Goal: Transaction & Acquisition: Download file/media

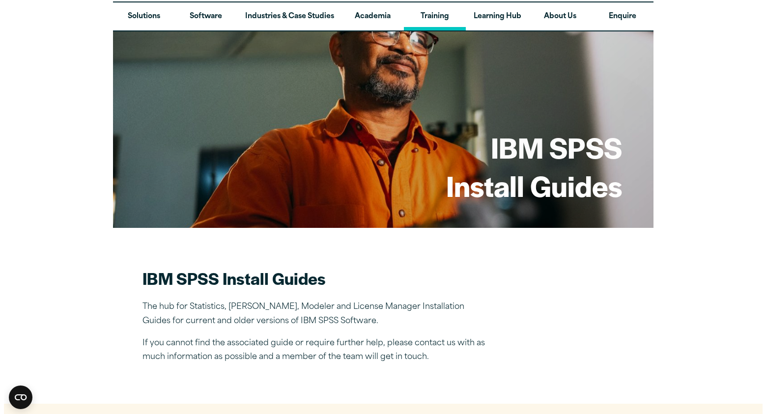
scroll to position [23, 0]
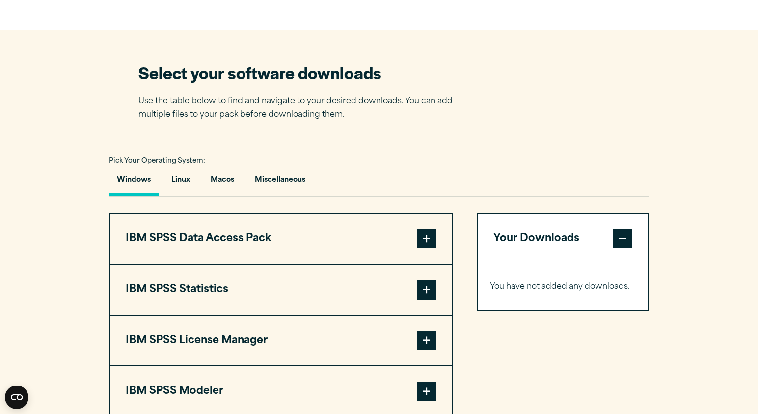
scroll to position [585, 0]
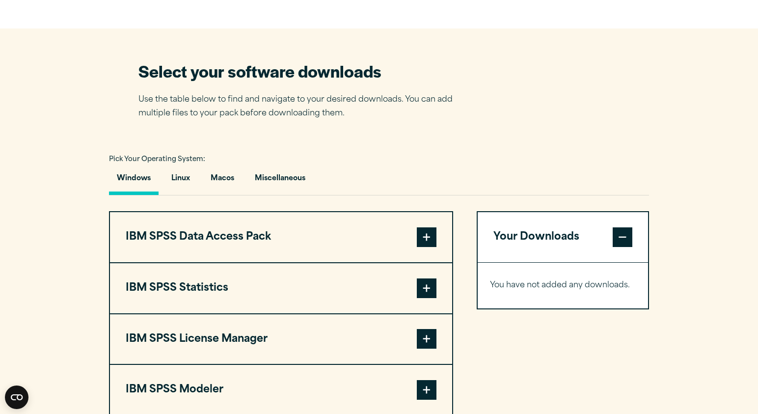
click at [428, 292] on span at bounding box center [427, 288] width 20 height 20
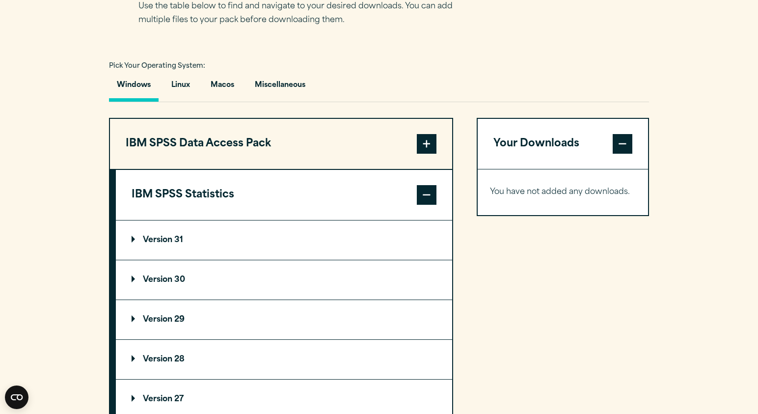
scroll to position [679, 0]
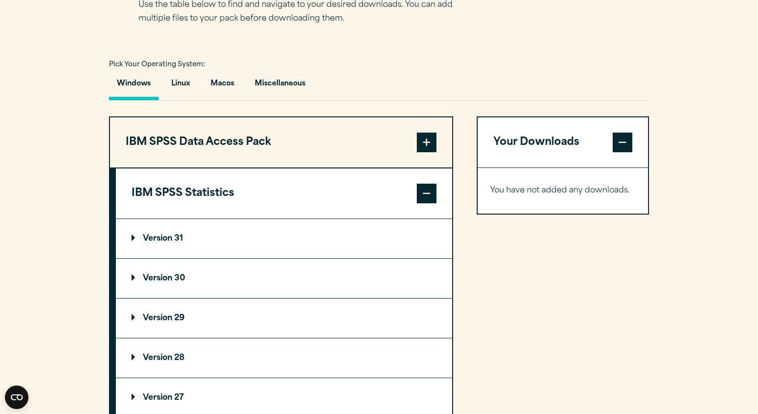
click at [178, 322] on p "Version 29" at bounding box center [158, 318] width 53 height 8
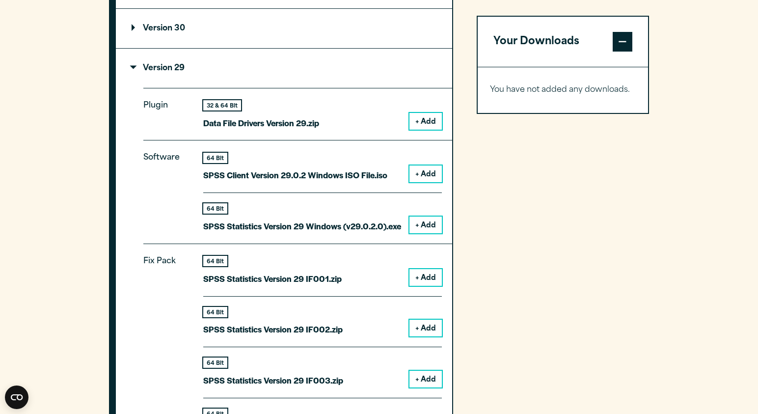
scroll to position [899, 0]
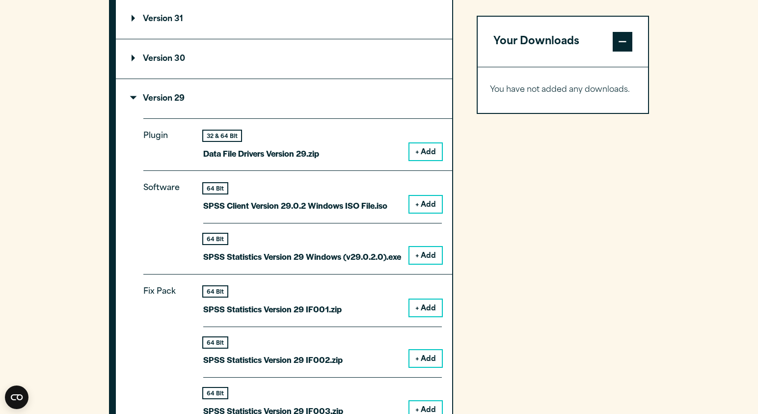
click at [316, 79] on summary "Version 30" at bounding box center [284, 58] width 336 height 39
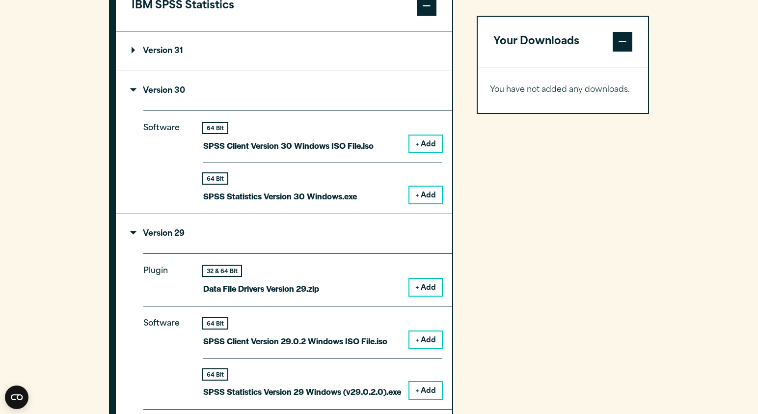
scroll to position [840, 0]
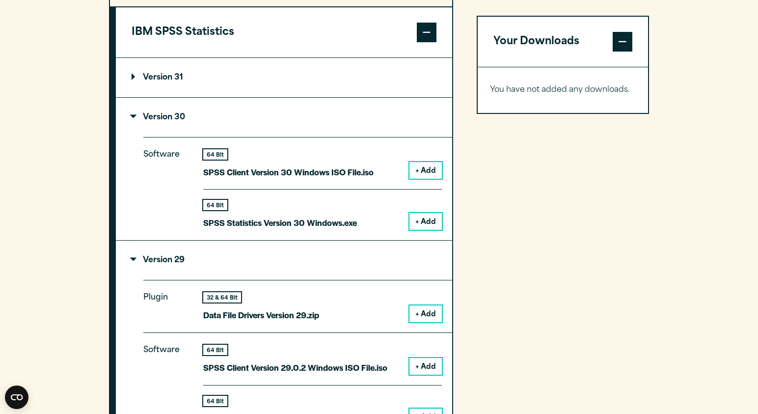
click at [294, 88] on summary "Version 31" at bounding box center [284, 77] width 336 height 39
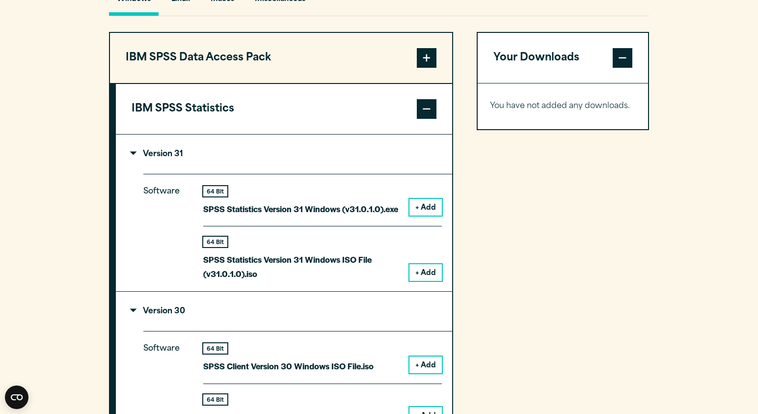
scroll to position [764, 0]
click at [437, 113] on button "IBM SPSS Statistics" at bounding box center [284, 109] width 336 height 50
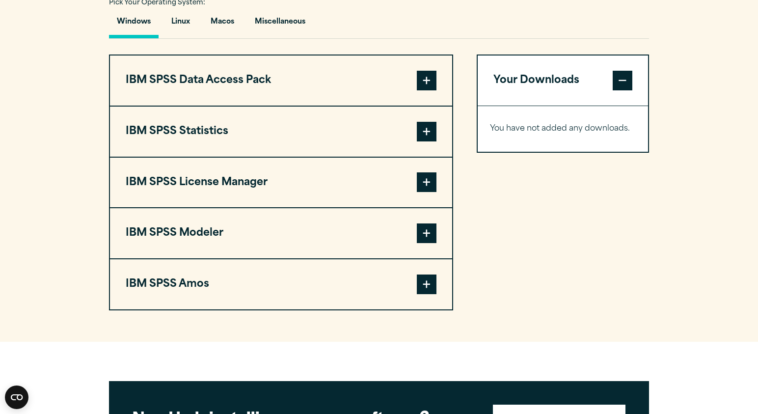
scroll to position [733, 0]
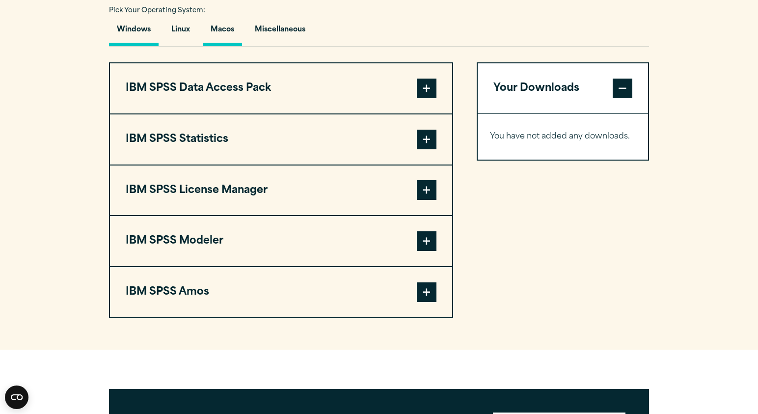
click at [228, 32] on button "Macos" at bounding box center [222, 32] width 39 height 28
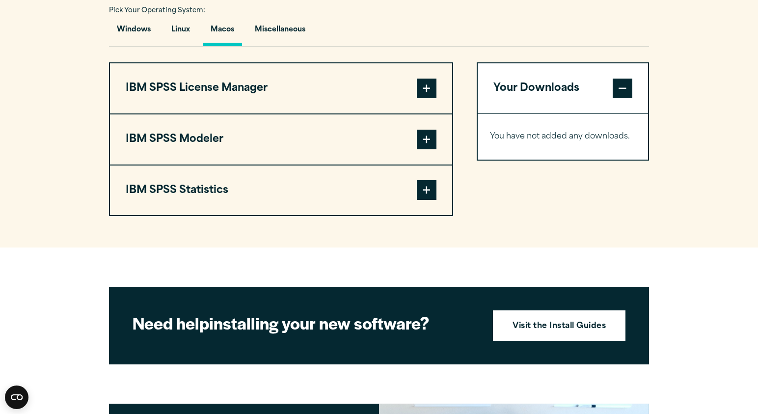
click at [432, 193] on span at bounding box center [427, 190] width 20 height 20
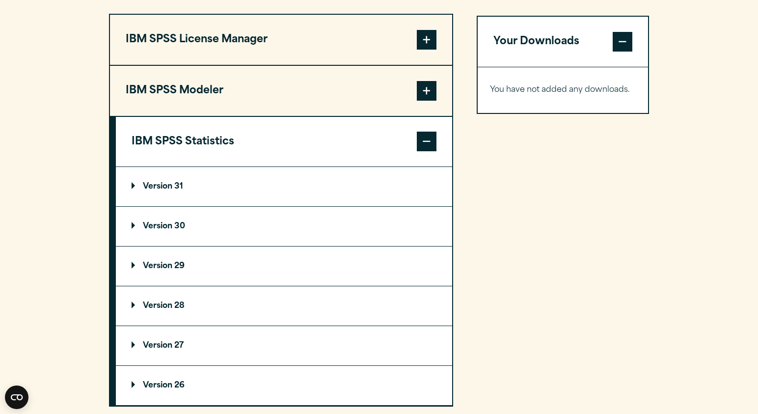
scroll to position [795, 0]
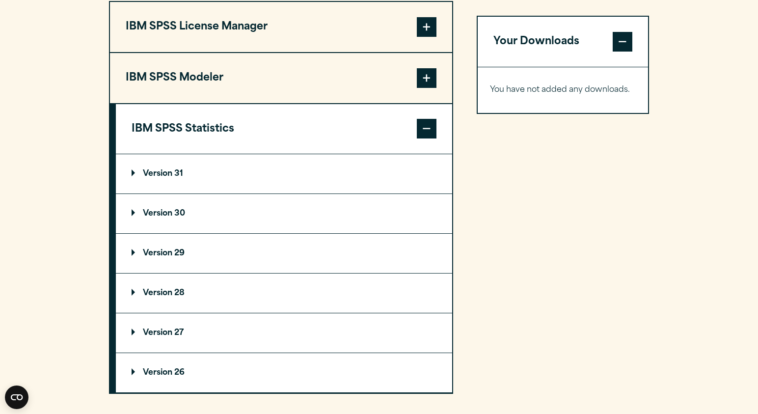
click at [371, 261] on summary "Version 29" at bounding box center [284, 253] width 336 height 39
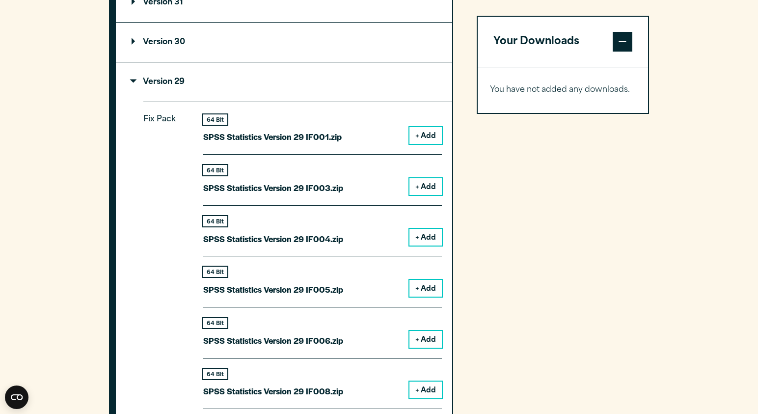
scroll to position [969, 0]
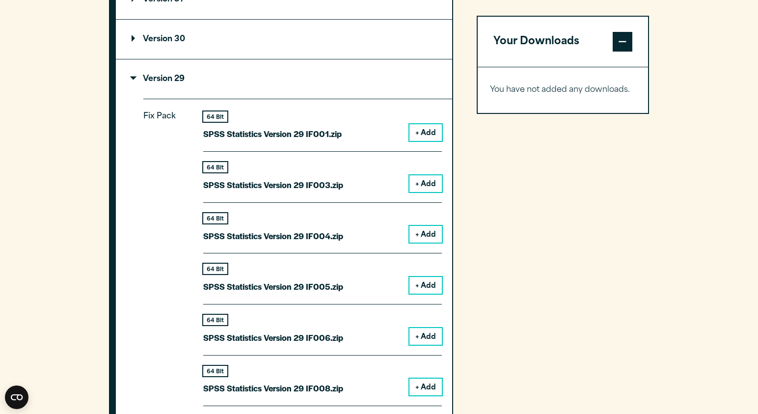
click at [429, 133] on button "+ Add" at bounding box center [426, 132] width 32 height 17
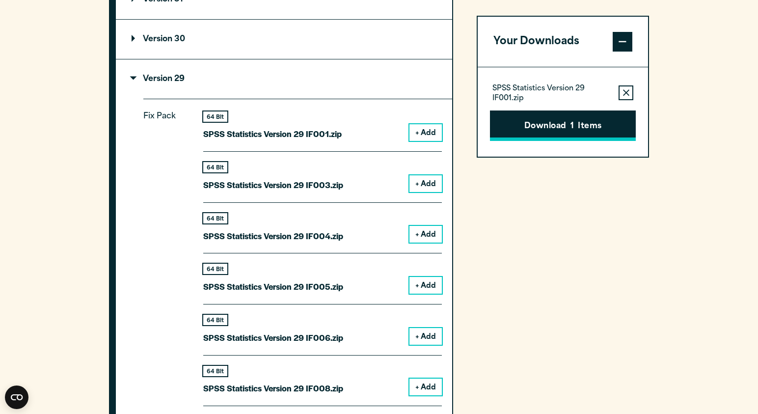
click at [544, 126] on button "Download 1 Items" at bounding box center [563, 126] width 146 height 30
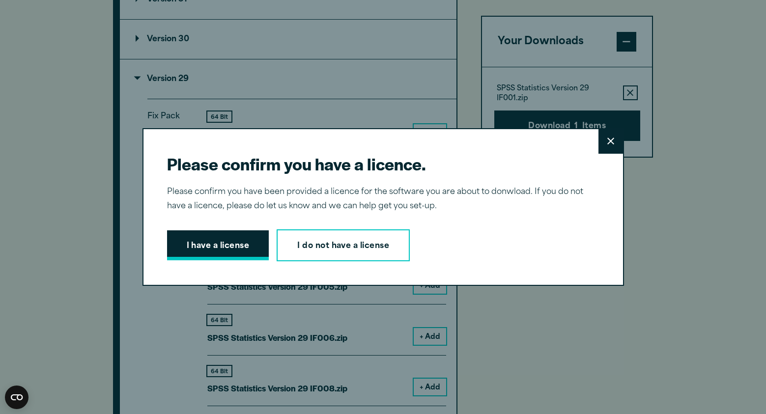
click at [232, 248] on button "I have a license" at bounding box center [218, 245] width 102 height 30
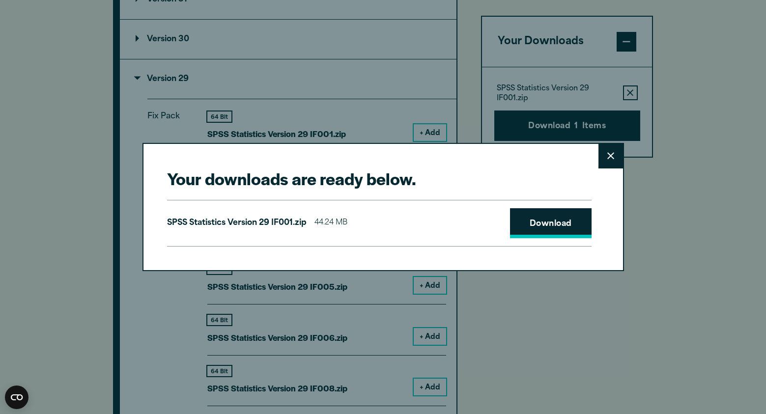
click at [537, 228] on link "Download" at bounding box center [551, 223] width 82 height 30
click at [607, 156] on icon at bounding box center [610, 156] width 7 height 7
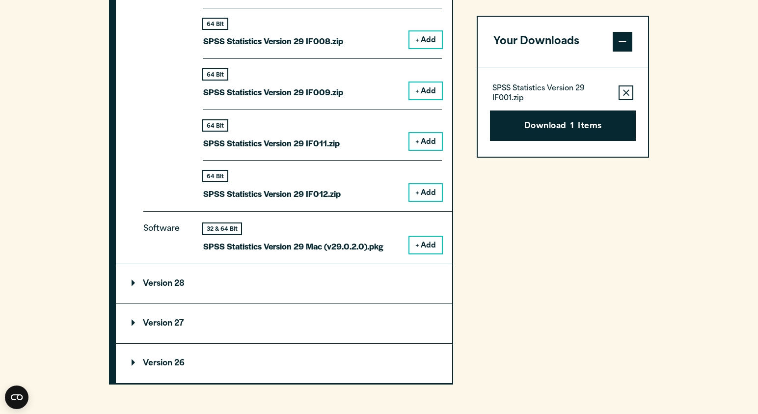
scroll to position [1318, 0]
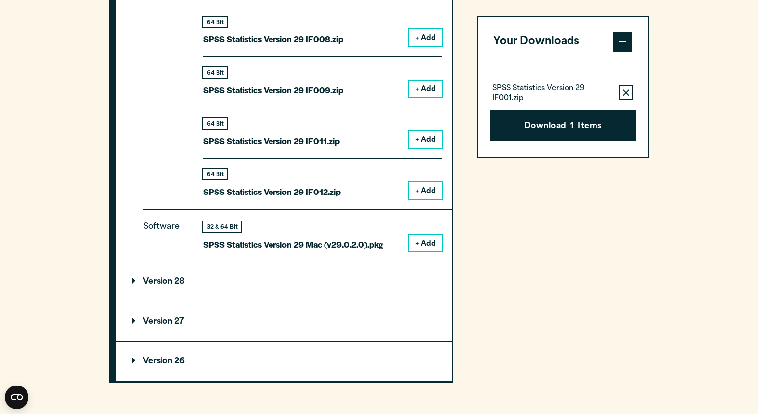
click at [430, 243] on button "+ Add" at bounding box center [426, 243] width 32 height 17
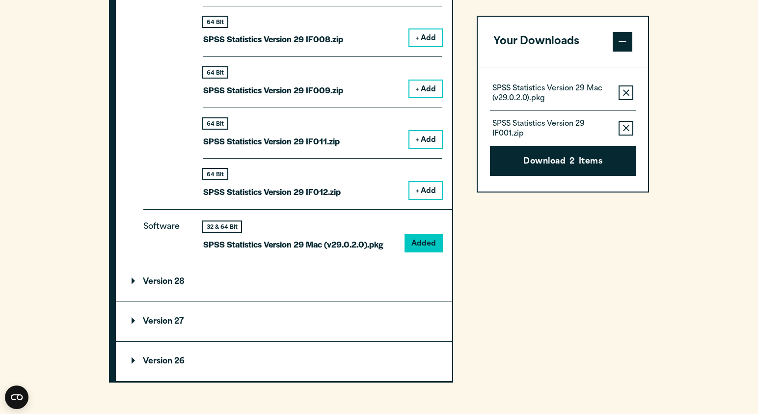
click at [627, 91] on icon "button" at bounding box center [626, 92] width 6 height 7
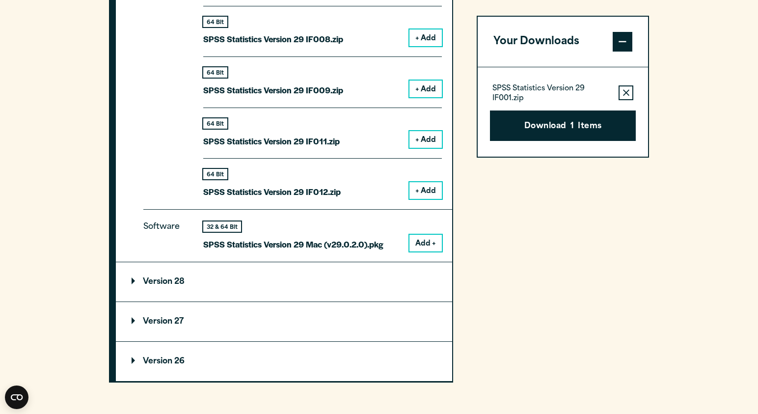
click at [626, 90] on icon "button" at bounding box center [626, 92] width 6 height 7
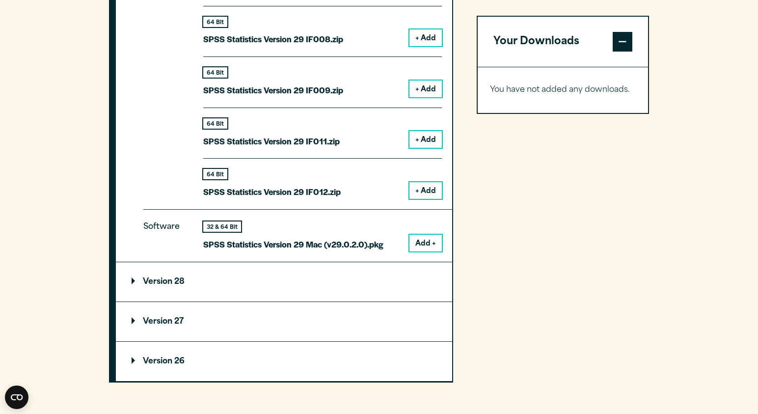
click at [430, 247] on button "Add +" at bounding box center [426, 243] width 32 height 17
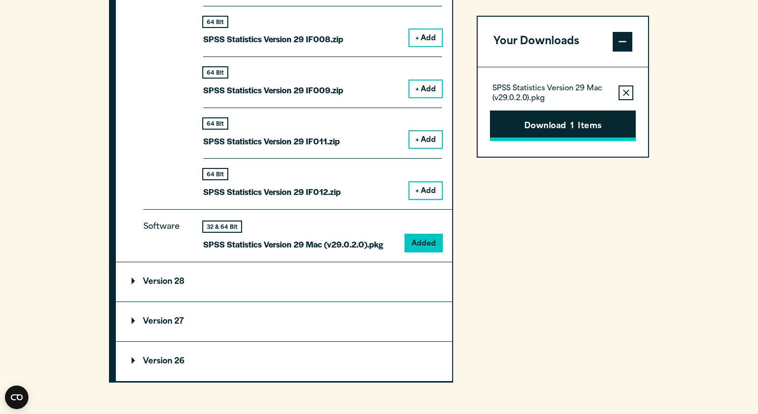
click at [569, 120] on button "Download 1 Items" at bounding box center [563, 126] width 146 height 30
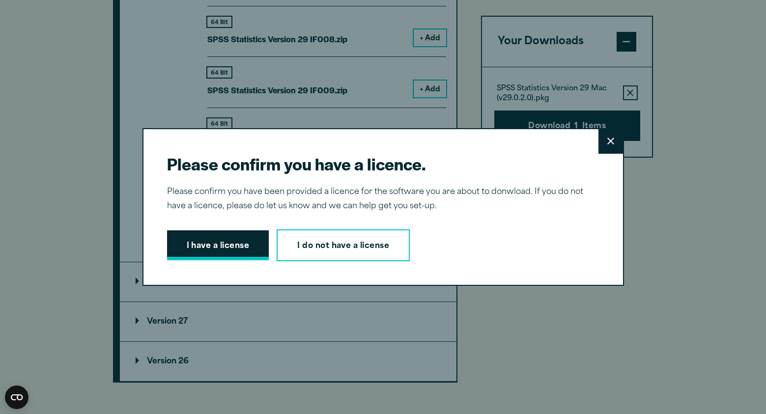
click at [237, 255] on button "I have a license" at bounding box center [218, 245] width 102 height 30
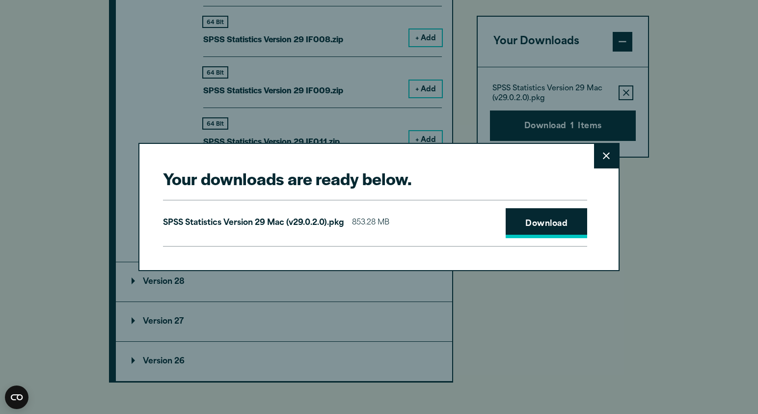
click at [540, 225] on link "Download" at bounding box center [547, 223] width 82 height 30
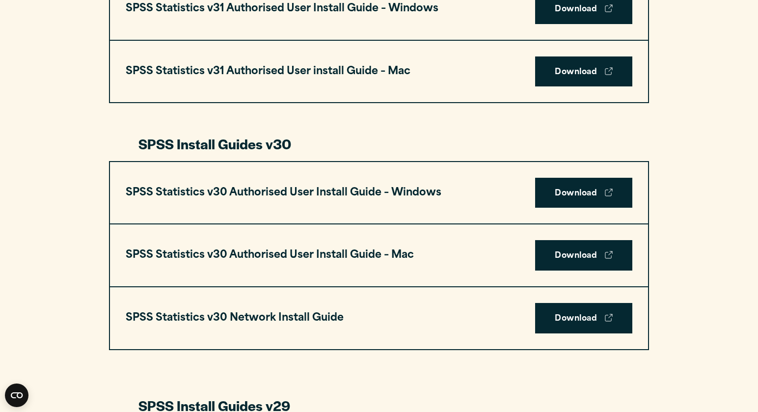
scroll to position [608, 0]
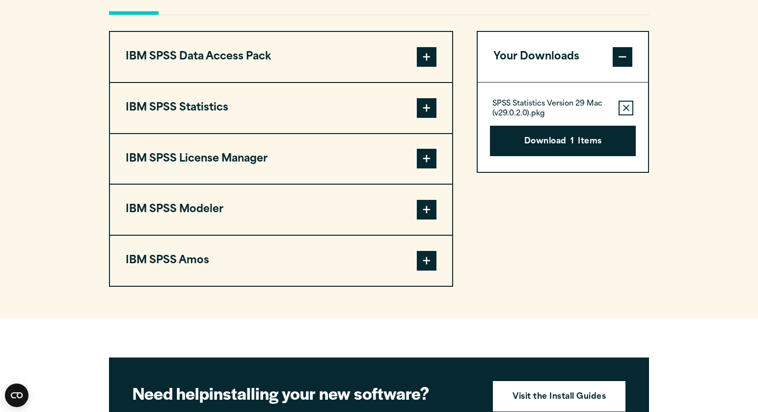
scroll to position [780, 0]
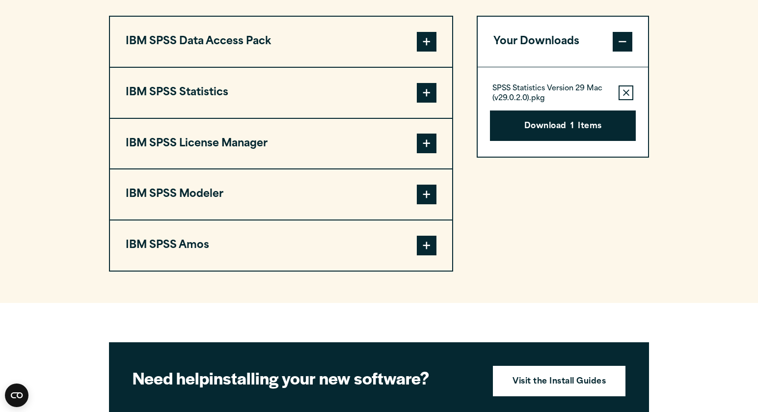
click at [429, 103] on span at bounding box center [427, 93] width 20 height 20
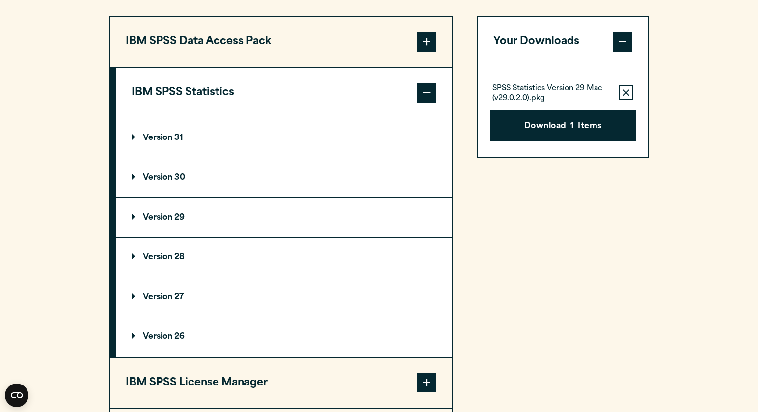
click at [312, 183] on summary "Version 30" at bounding box center [284, 177] width 336 height 39
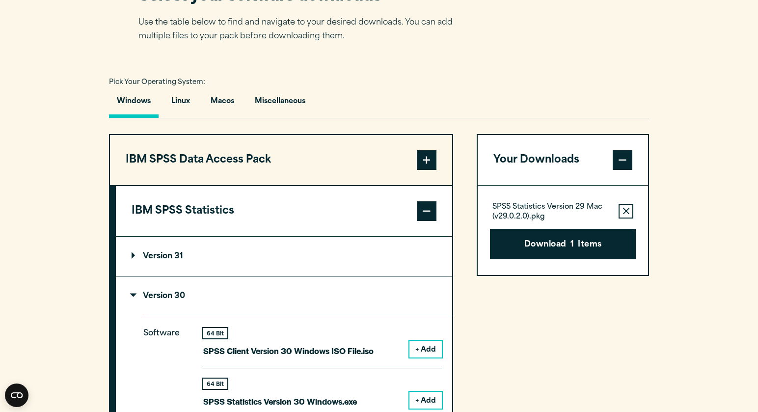
scroll to position [657, 0]
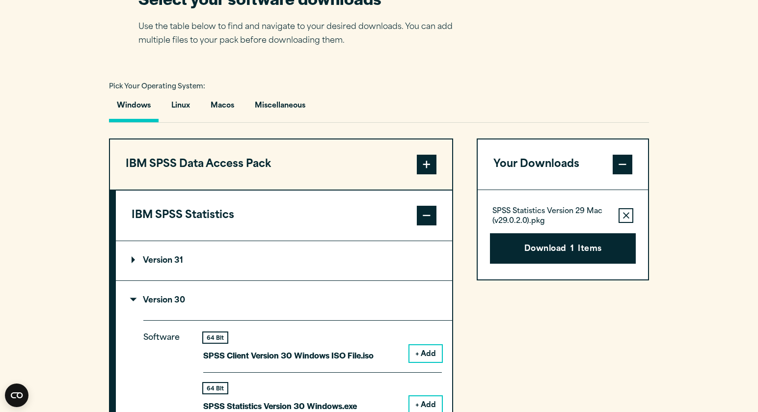
click at [432, 217] on span at bounding box center [427, 216] width 20 height 20
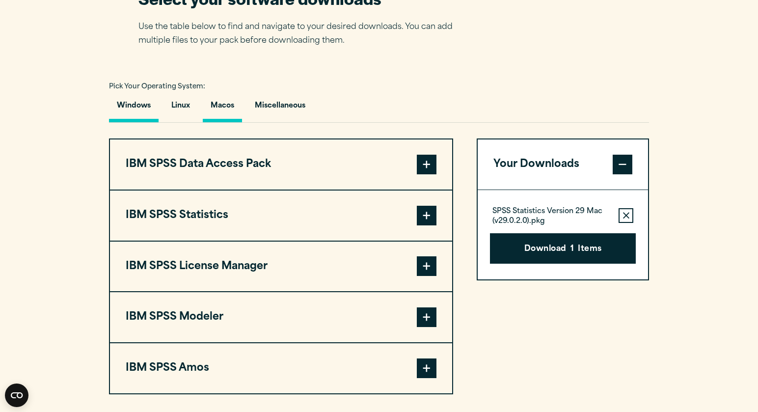
click at [223, 107] on button "Macos" at bounding box center [222, 108] width 39 height 28
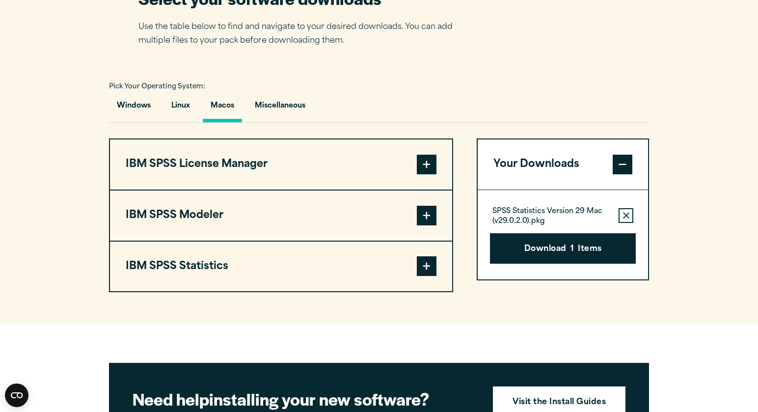
click at [426, 274] on span at bounding box center [427, 266] width 20 height 20
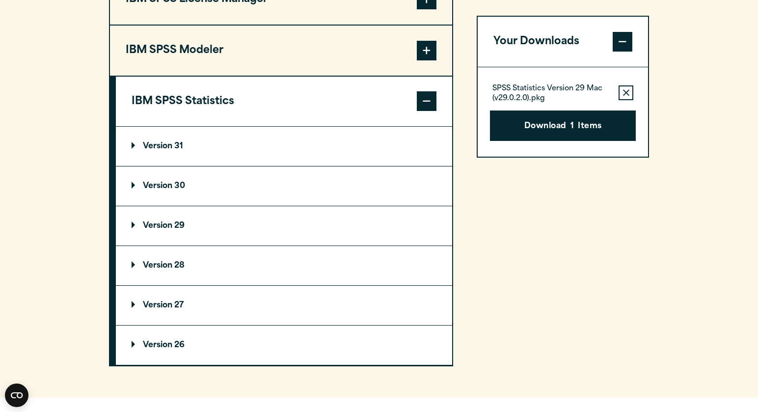
scroll to position [828, 0]
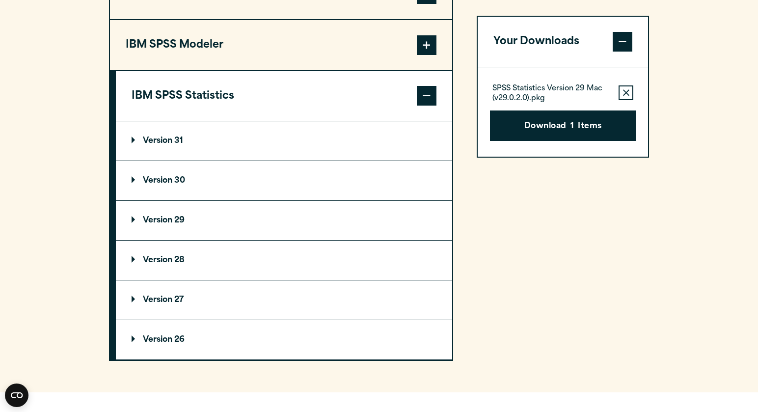
click at [288, 179] on summary "Version 30" at bounding box center [284, 180] width 336 height 39
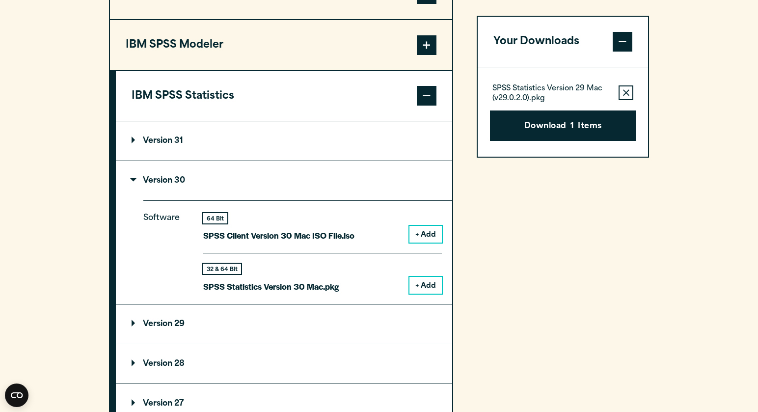
click at [424, 288] on button "+ Add" at bounding box center [426, 285] width 32 height 17
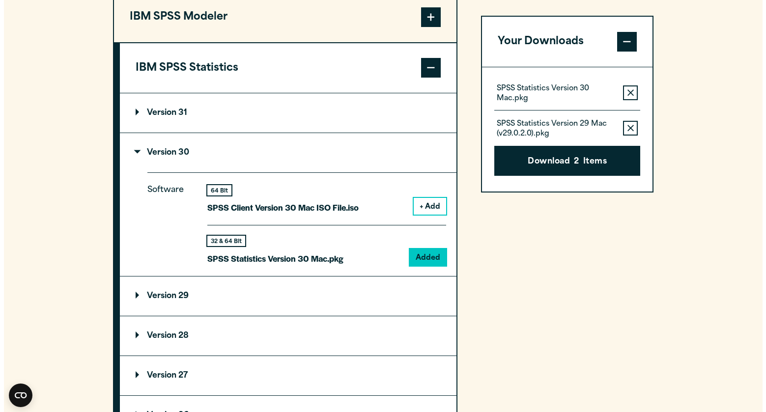
scroll to position [859, 0]
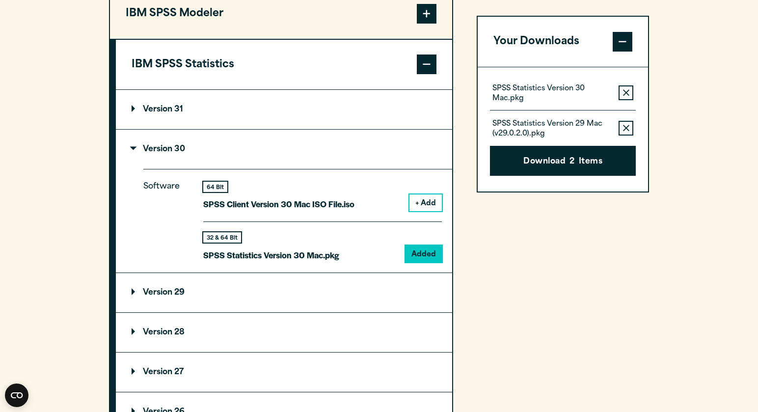
click at [627, 89] on icon "button" at bounding box center [626, 92] width 6 height 7
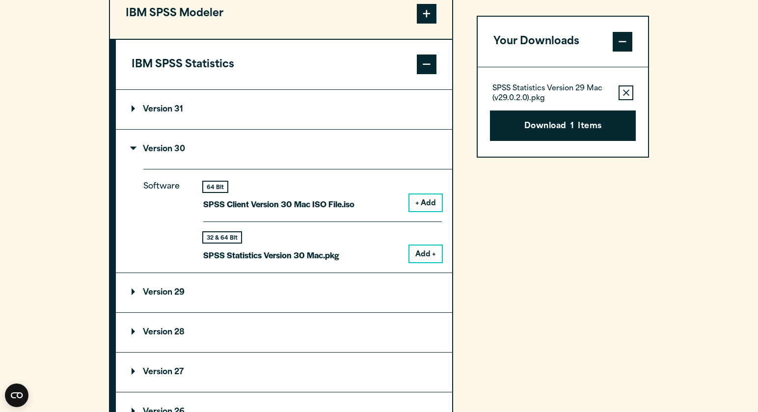
click at [627, 89] on icon "button" at bounding box center [626, 92] width 6 height 7
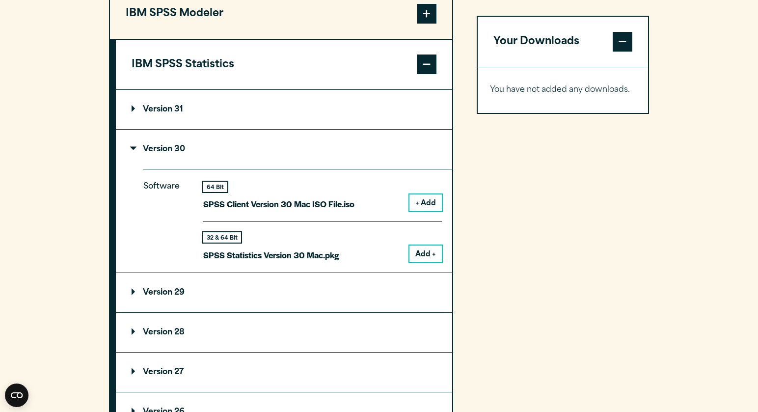
click at [426, 257] on button "Add +" at bounding box center [426, 254] width 32 height 17
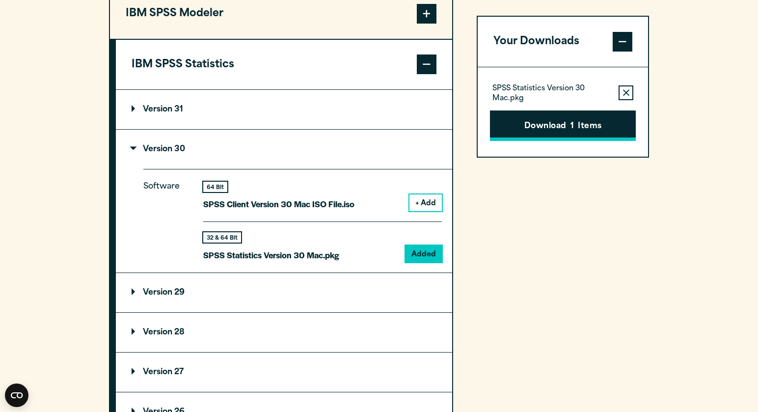
click at [552, 128] on button "Download 1 Items" at bounding box center [563, 126] width 146 height 30
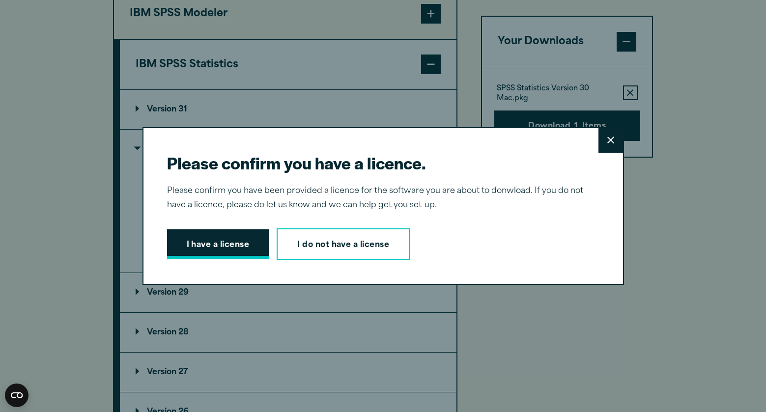
click at [214, 248] on button "I have a license" at bounding box center [218, 244] width 102 height 30
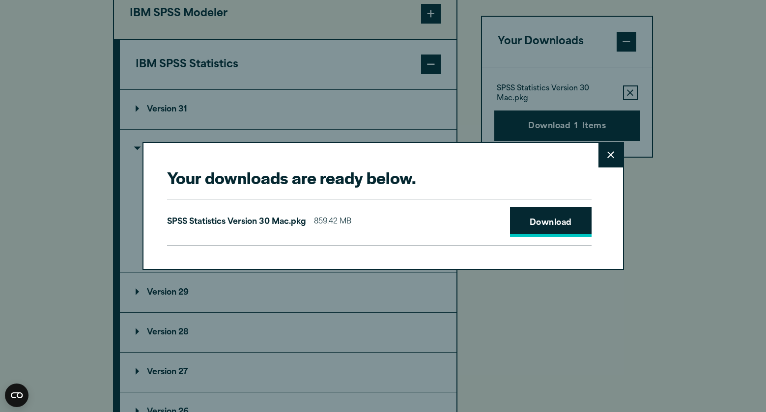
click at [548, 228] on link "Download" at bounding box center [551, 222] width 82 height 30
